Goal: Transaction & Acquisition: Purchase product/service

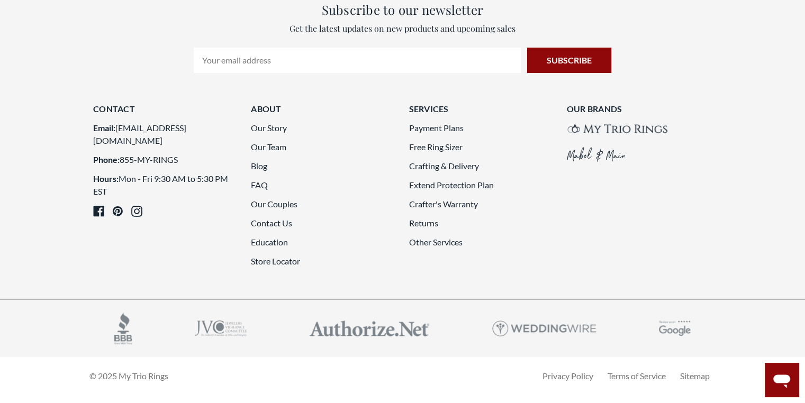
scroll to position [4054, 0]
click at [423, 123] on link "Payment Plans" at bounding box center [435, 128] width 54 height 10
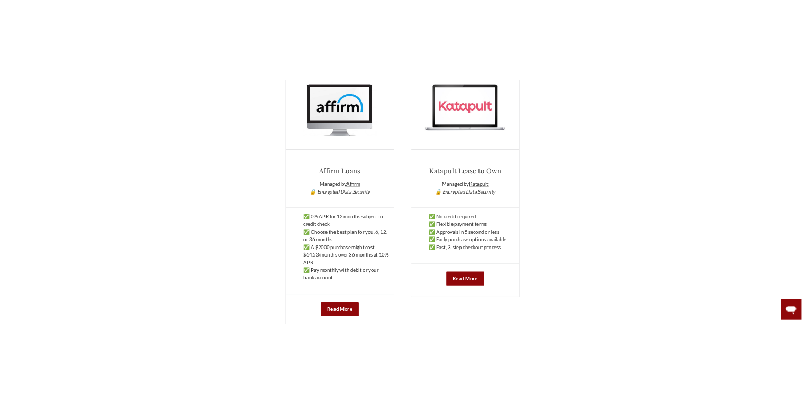
scroll to position [463, 0]
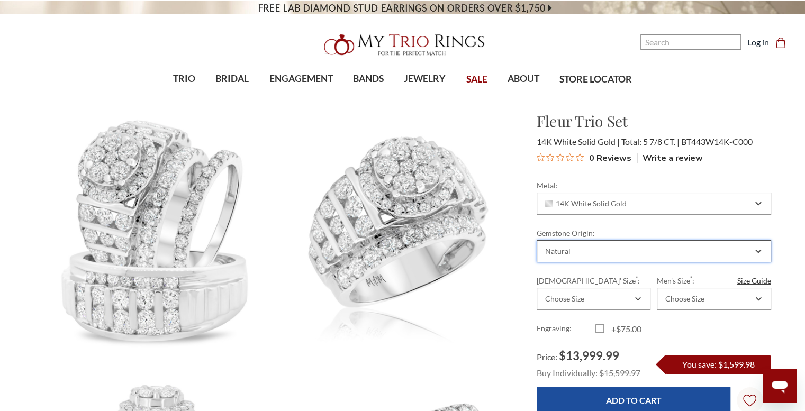
click at [613, 249] on div "Natural" at bounding box center [647, 251] width 209 height 8
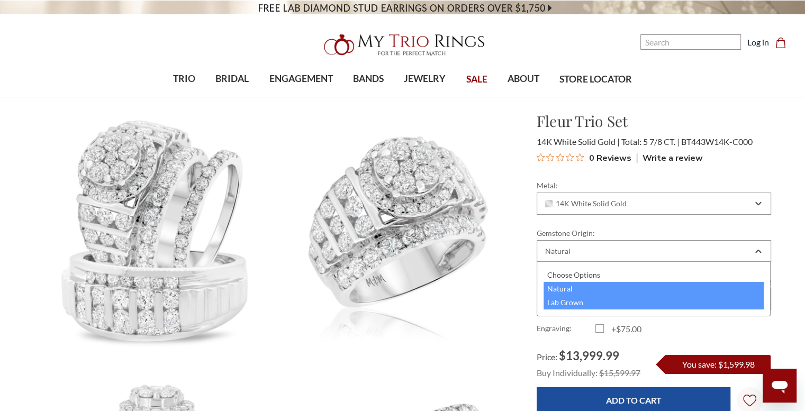
click at [570, 299] on div "Lab Grown" at bounding box center [653, 303] width 221 height 14
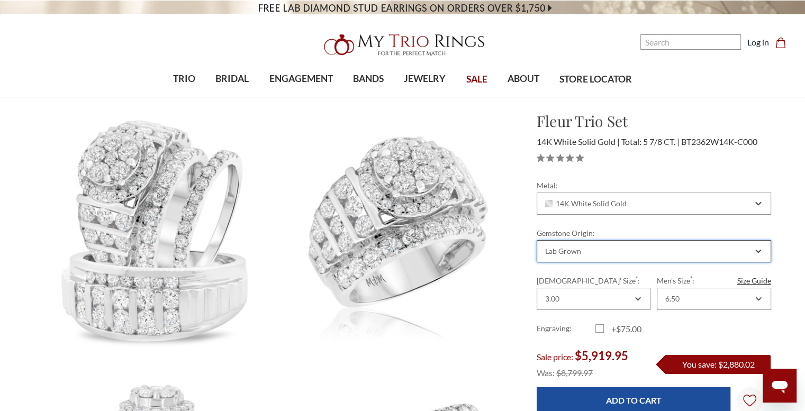
click at [586, 246] on div "Lab Grown" at bounding box center [653, 251] width 234 height 22
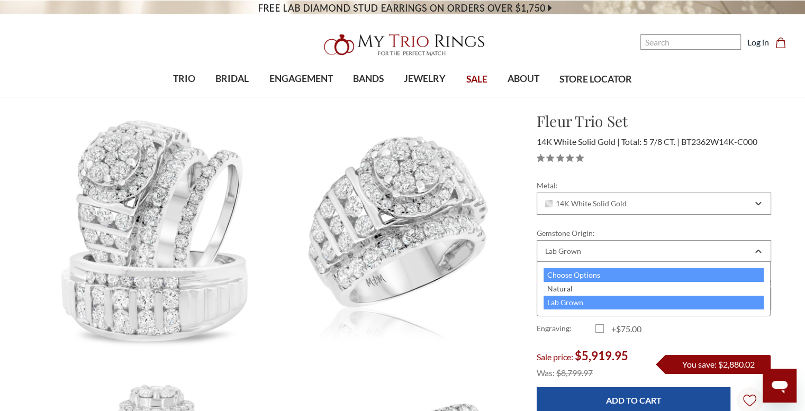
click at [585, 281] on div "Choose Options" at bounding box center [653, 275] width 221 height 14
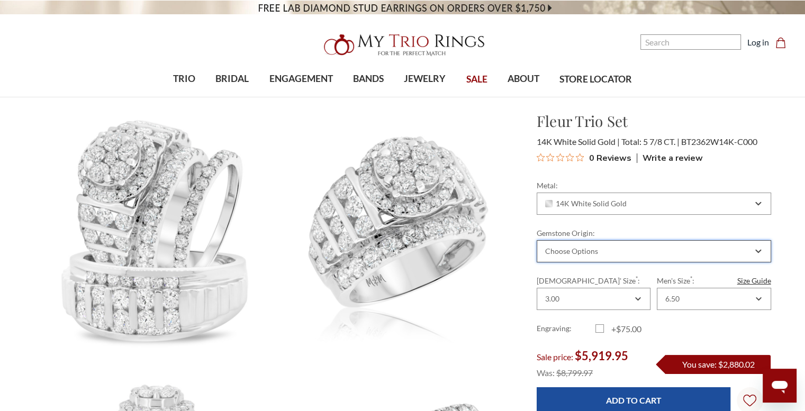
click at [591, 247] on div "Choose Options" at bounding box center [571, 251] width 53 height 8
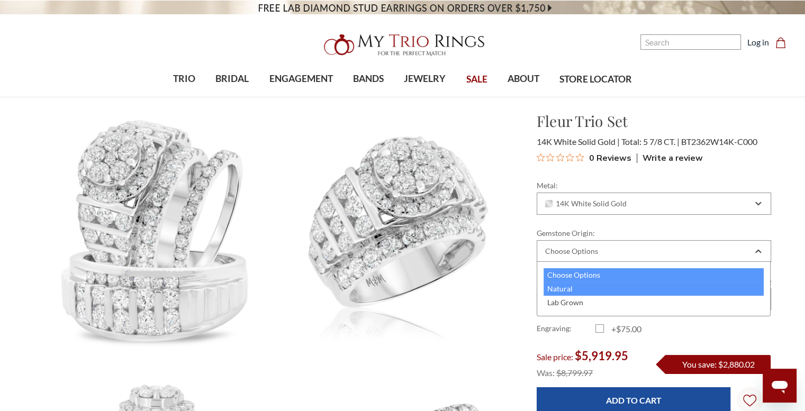
click at [581, 288] on div "Natural" at bounding box center [653, 289] width 221 height 14
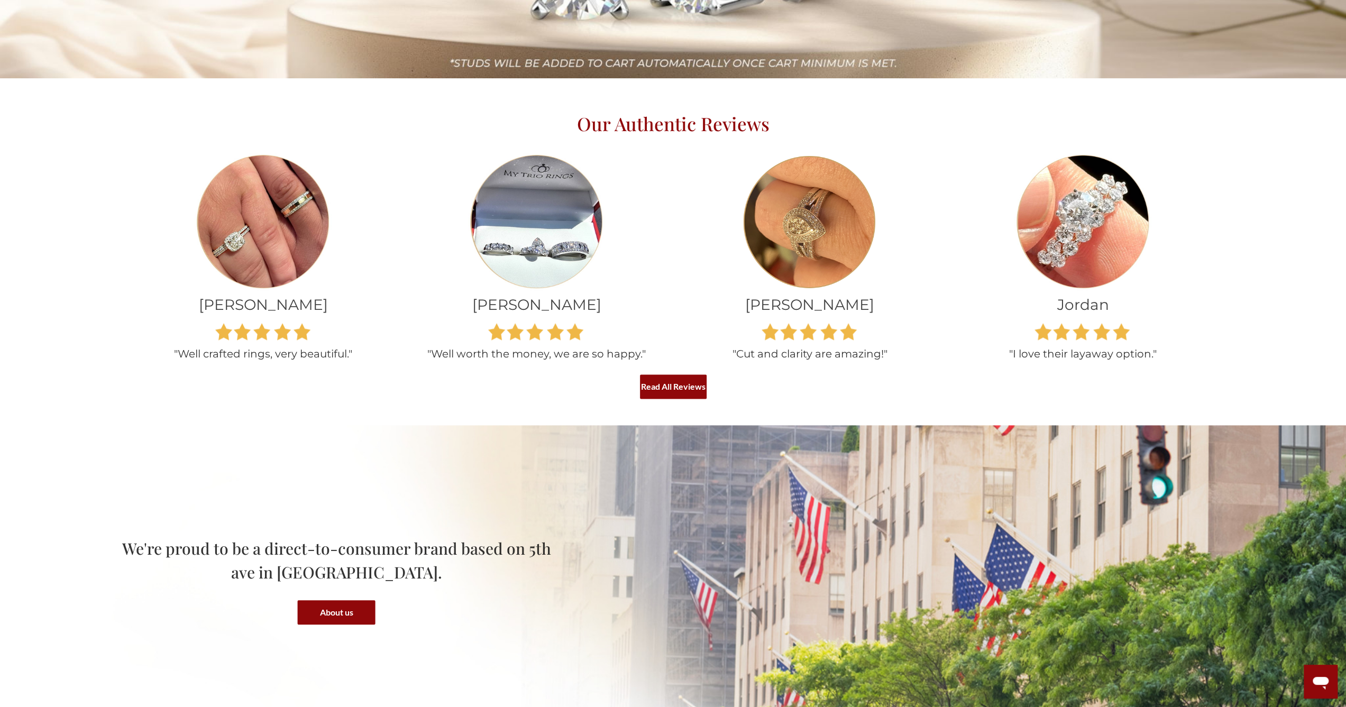
scroll to position [433, 1338]
